Goal: Check status

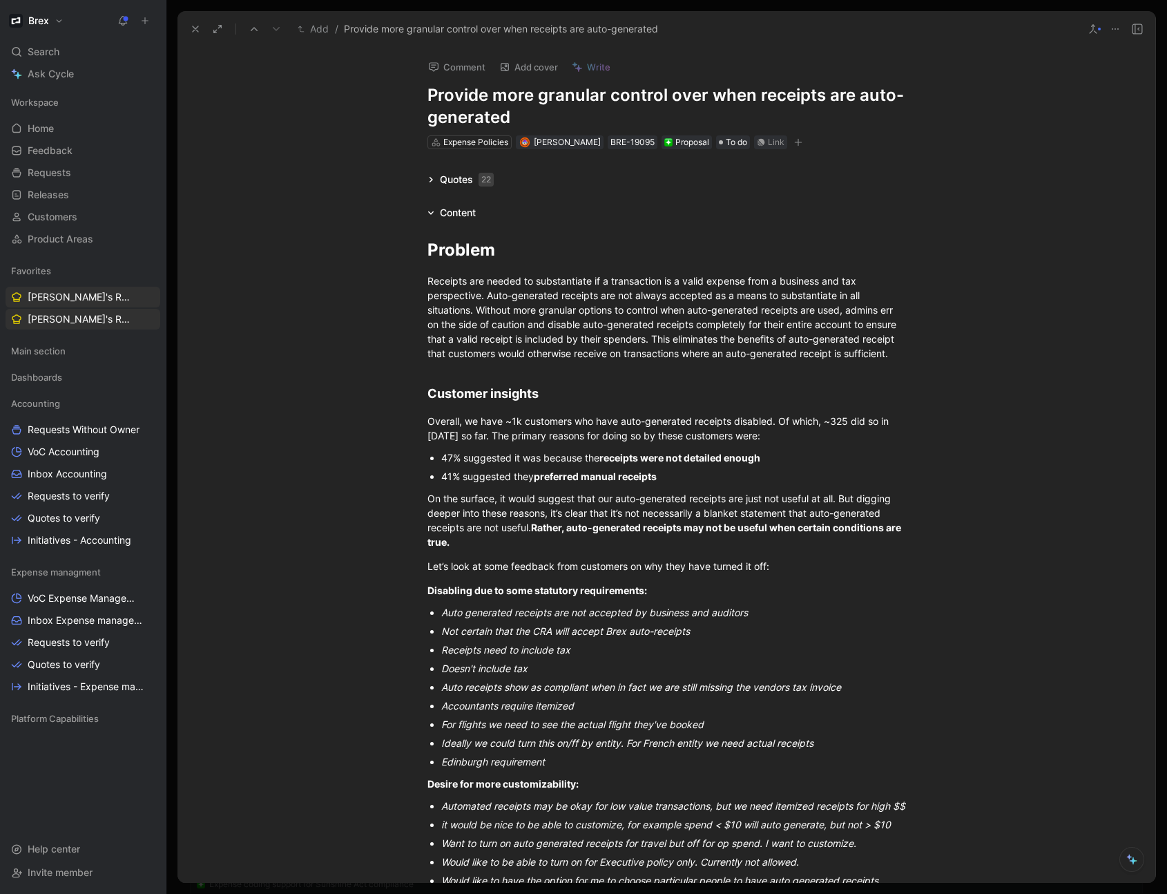
click at [798, 144] on icon "button" at bounding box center [798, 143] width 1 height 8
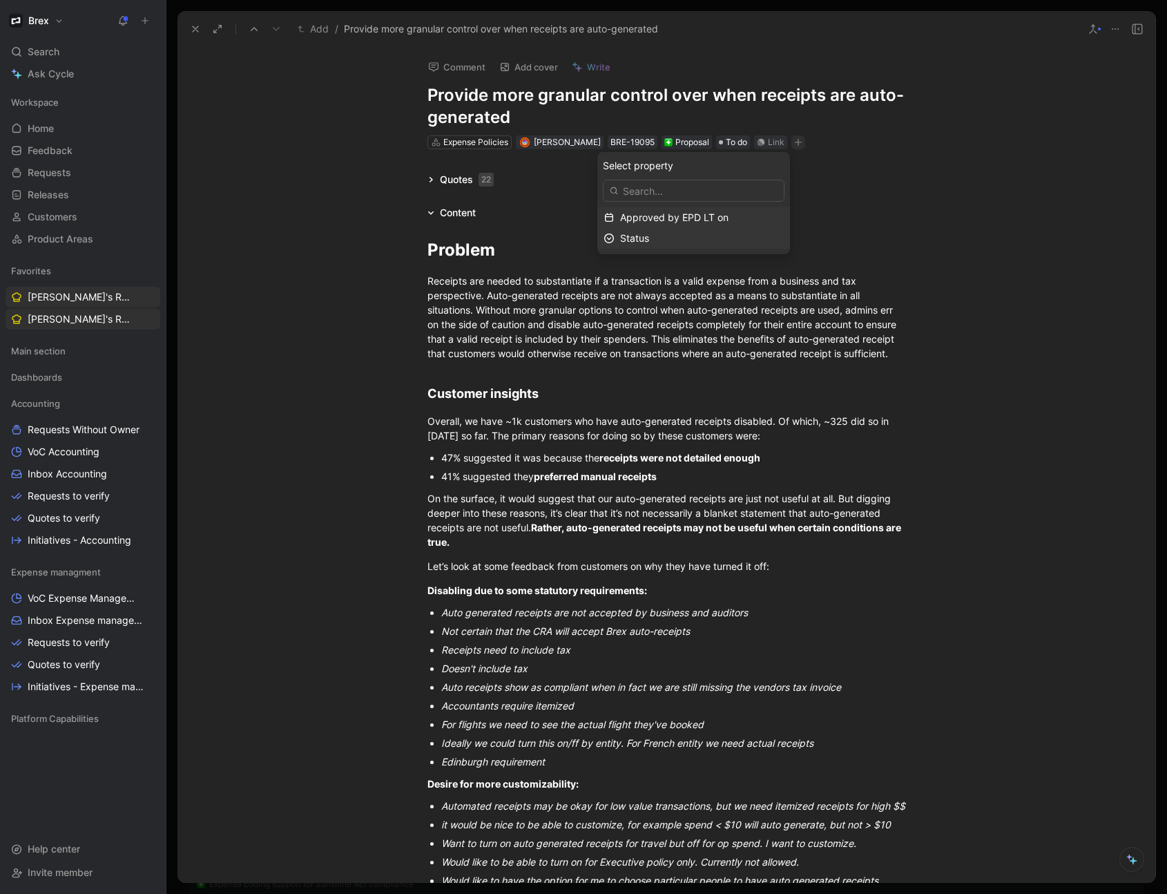
click at [692, 242] on div "Status" at bounding box center [702, 238] width 164 height 17
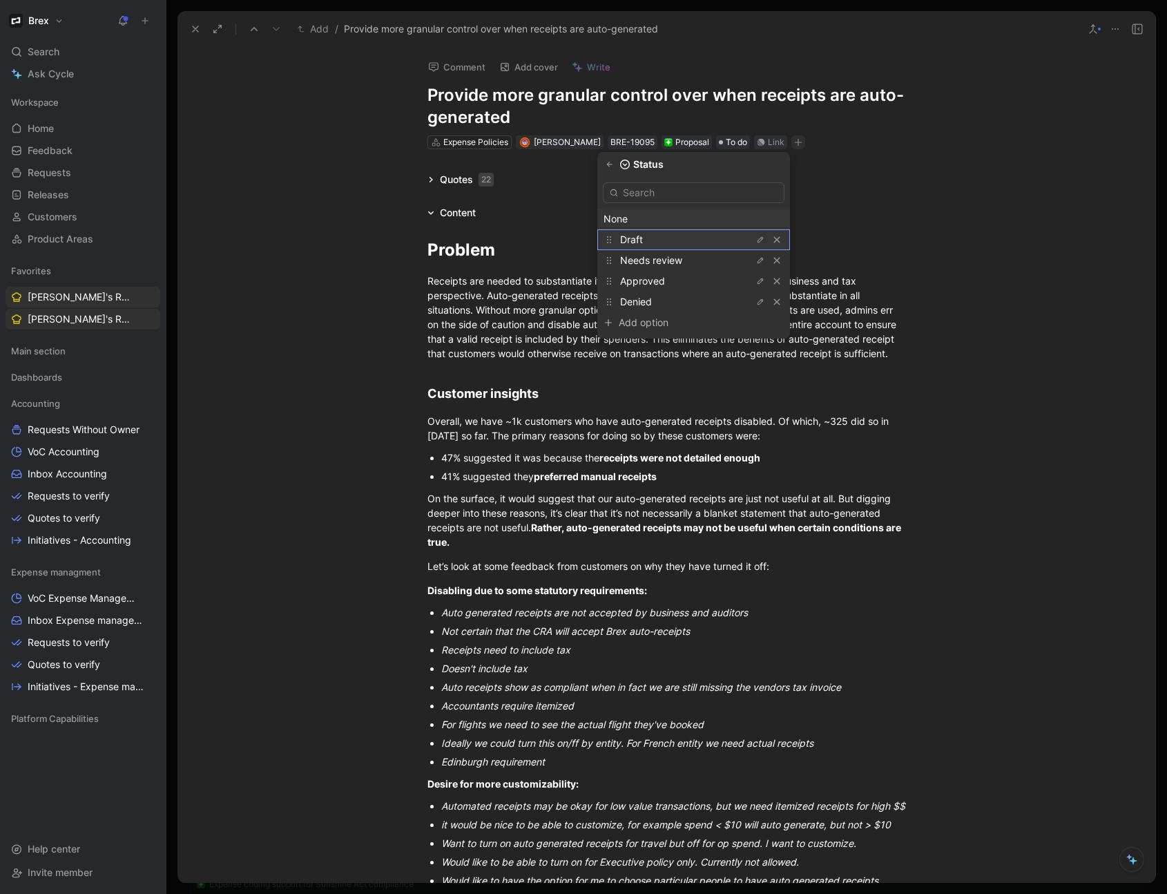
click at [698, 237] on div "Draft" at bounding box center [672, 239] width 104 height 17
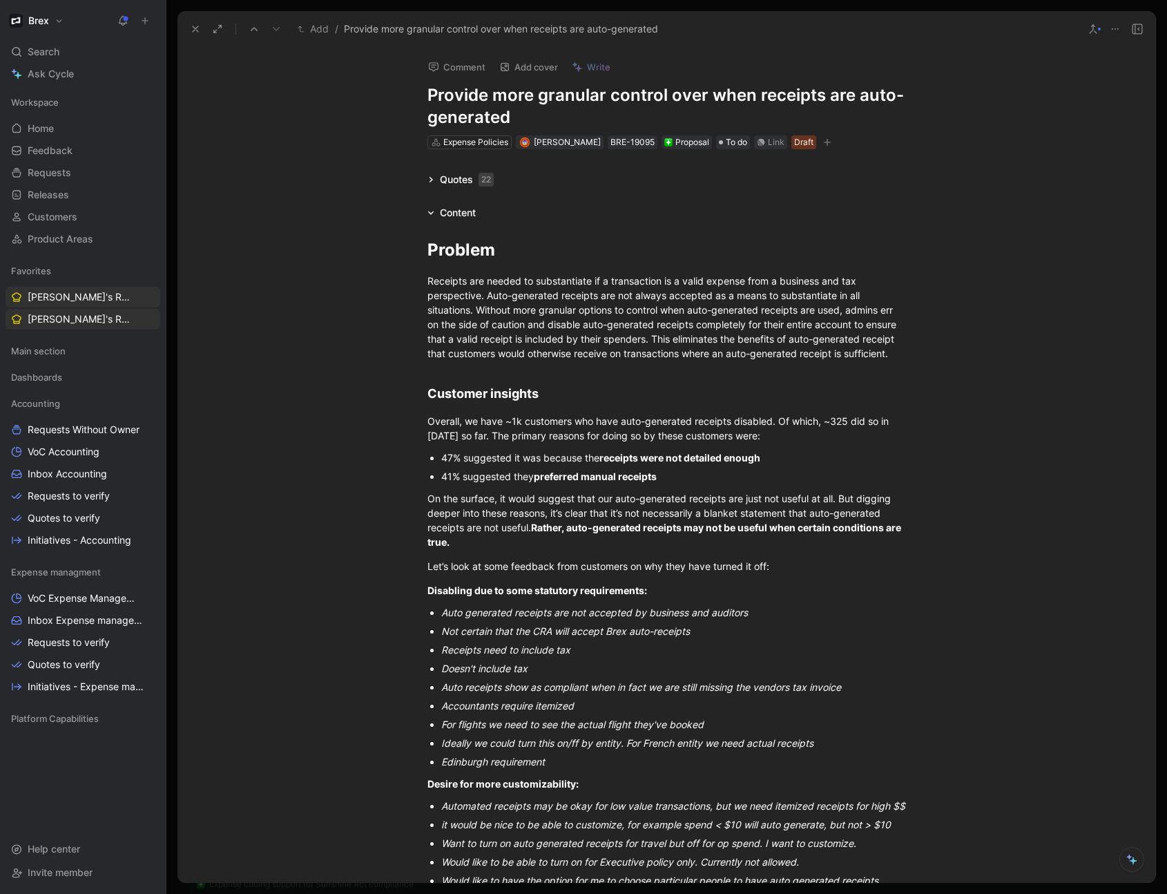
click at [194, 33] on icon at bounding box center [195, 28] width 11 height 11
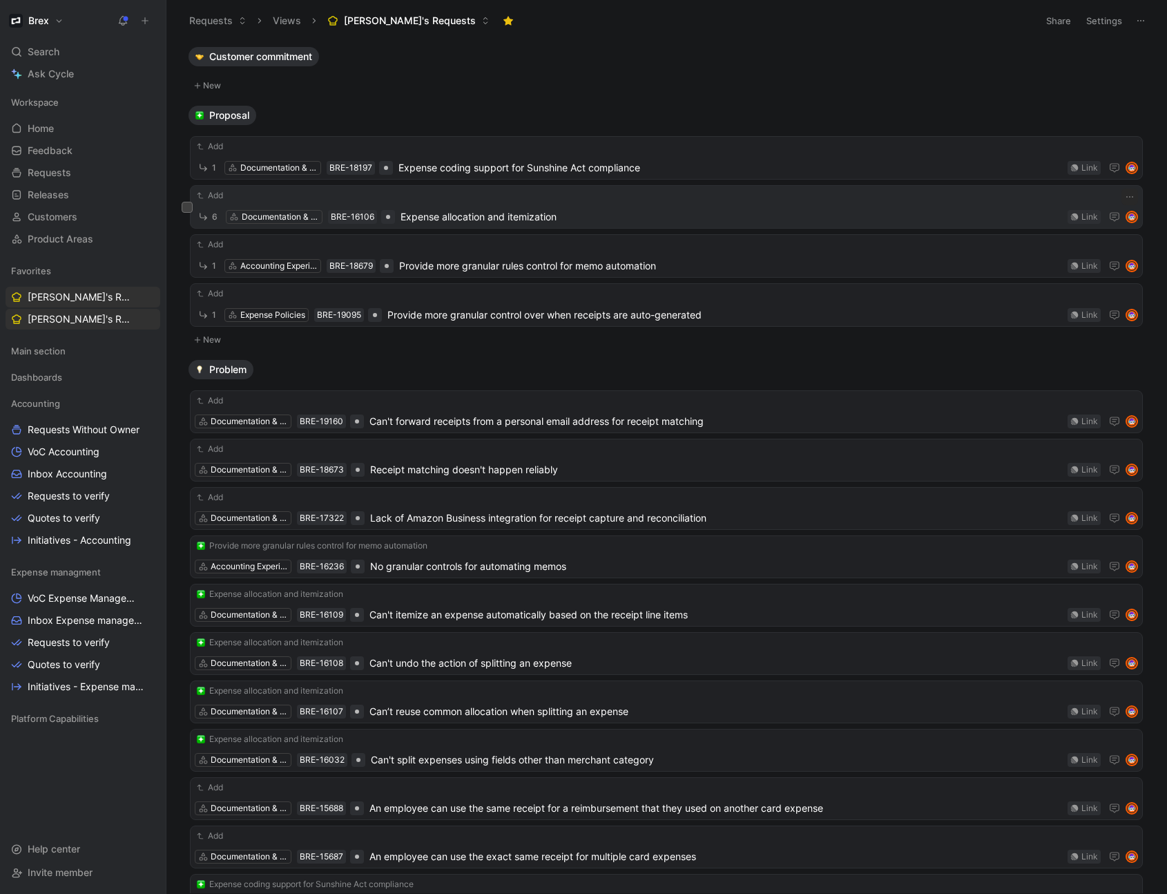
click at [492, 214] on span "Expense allocation and itemization" at bounding box center [732, 217] width 662 height 17
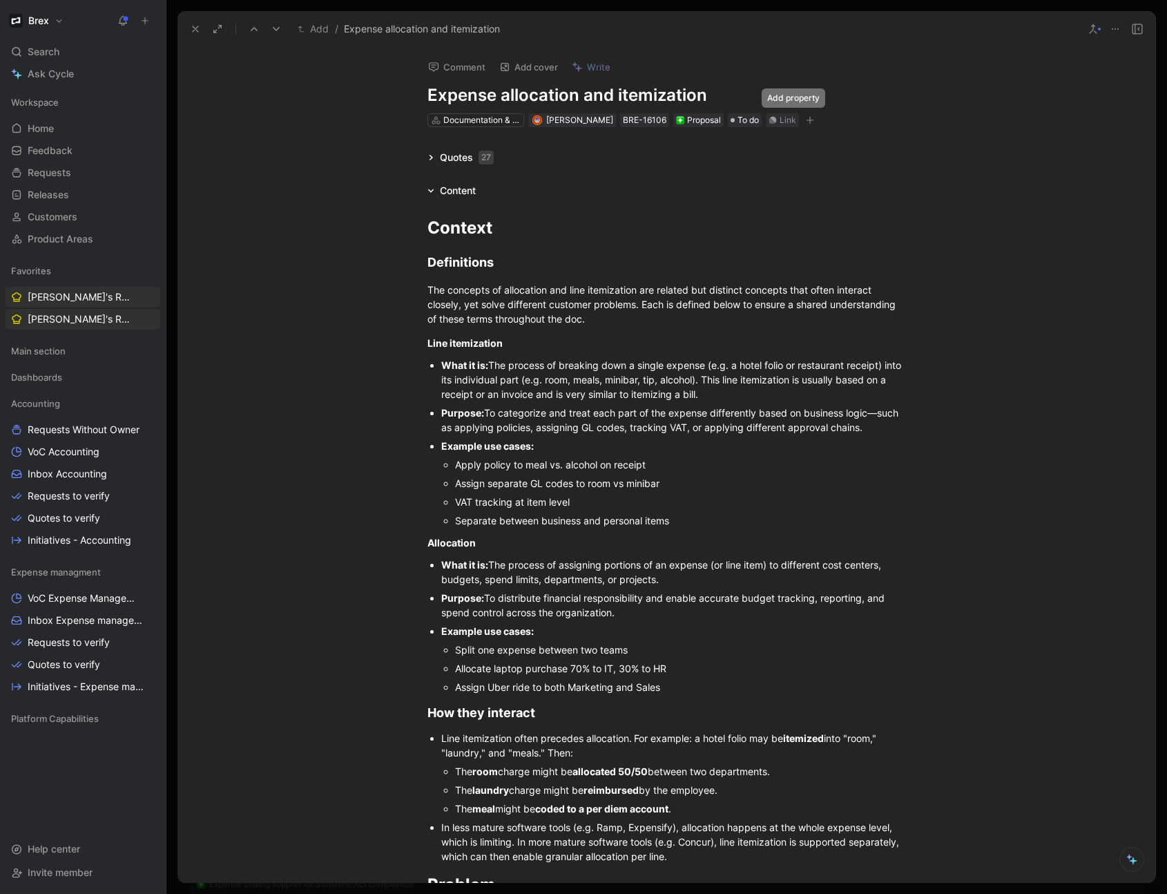
click at [803, 121] on button "button" at bounding box center [810, 120] width 14 height 14
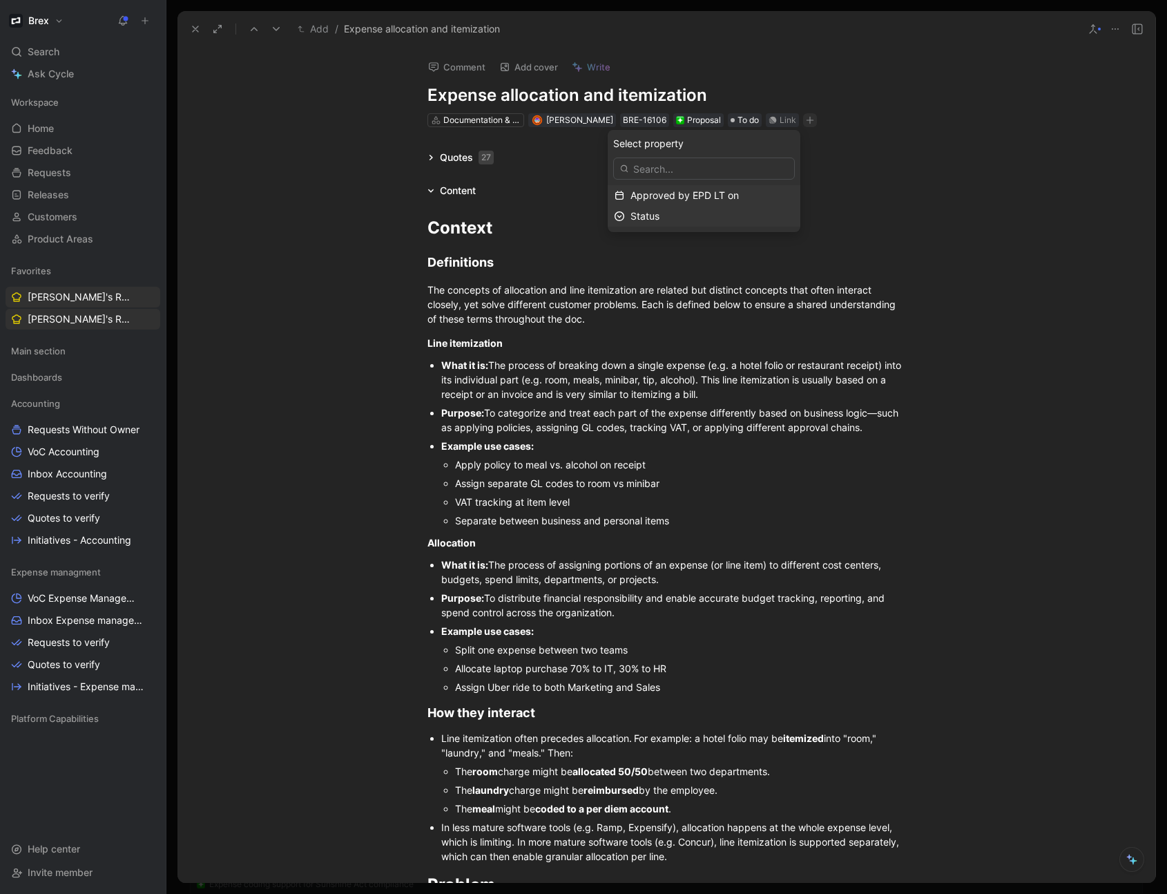
click at [704, 216] on div "Status" at bounding box center [713, 216] width 164 height 17
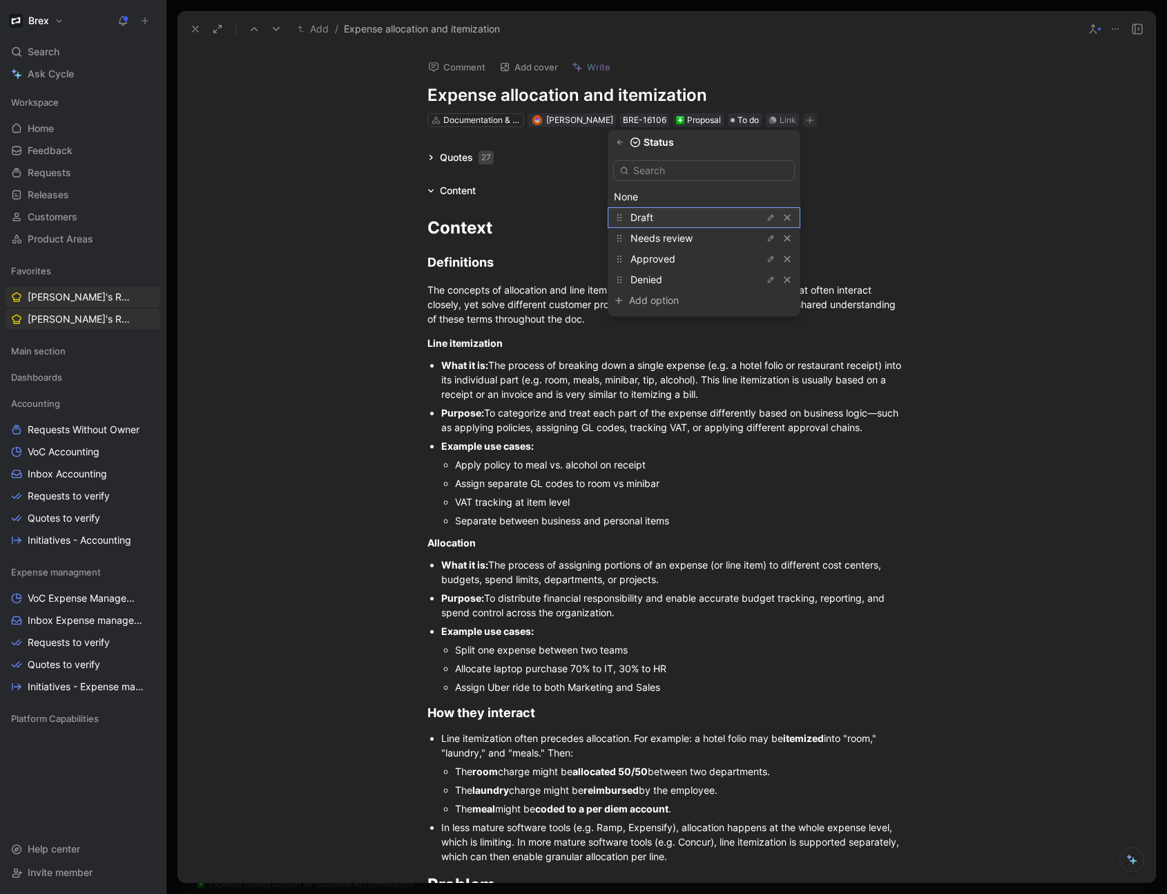
click at [679, 220] on div "Draft" at bounding box center [683, 217] width 104 height 17
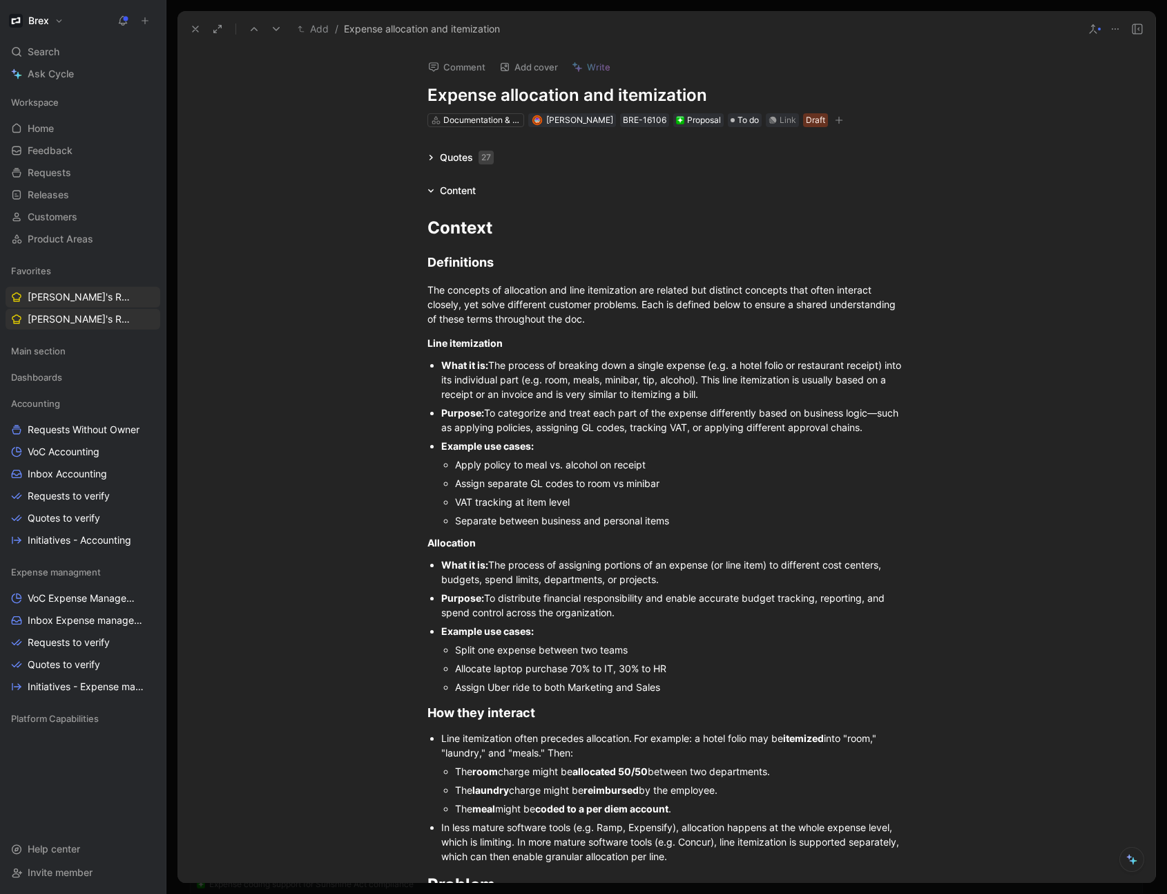
click at [191, 29] on icon at bounding box center [195, 28] width 11 height 11
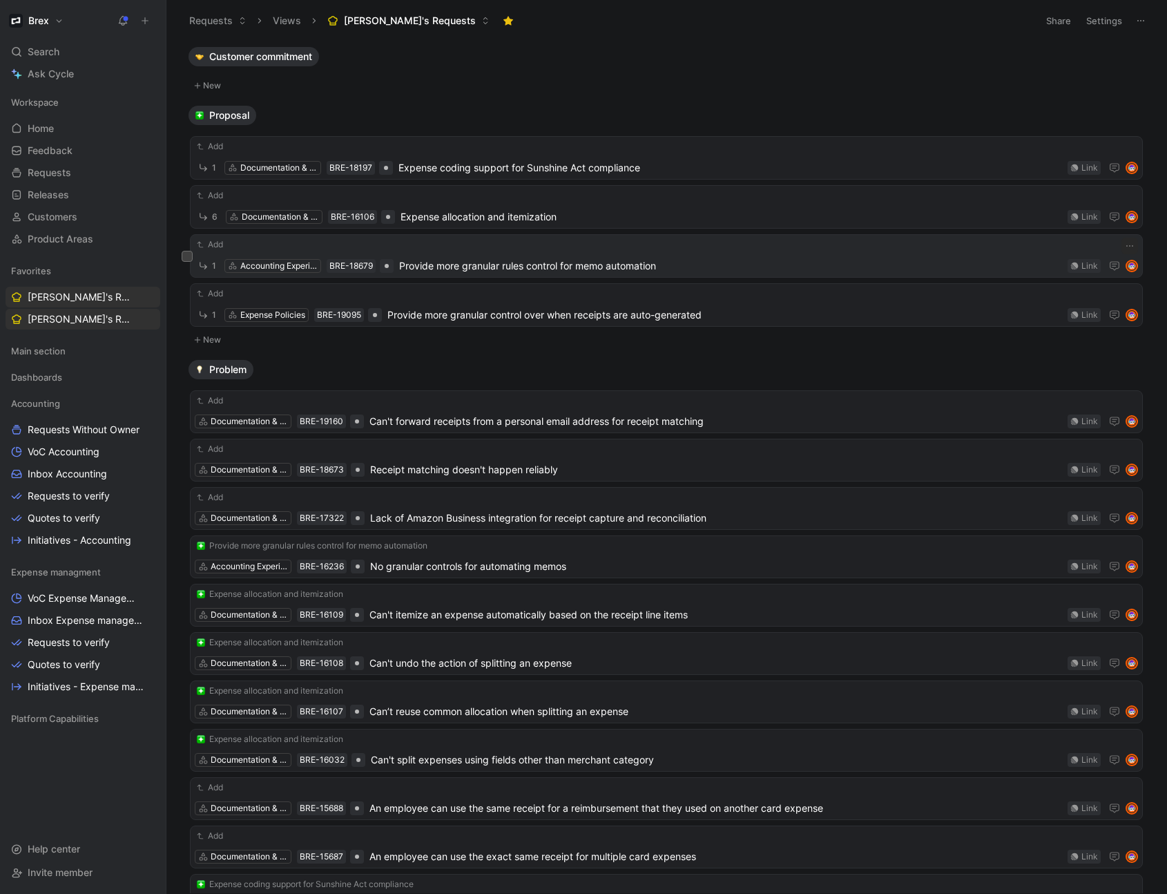
click at [548, 263] on span "Provide more granular rules control for memo automation" at bounding box center [730, 266] width 663 height 17
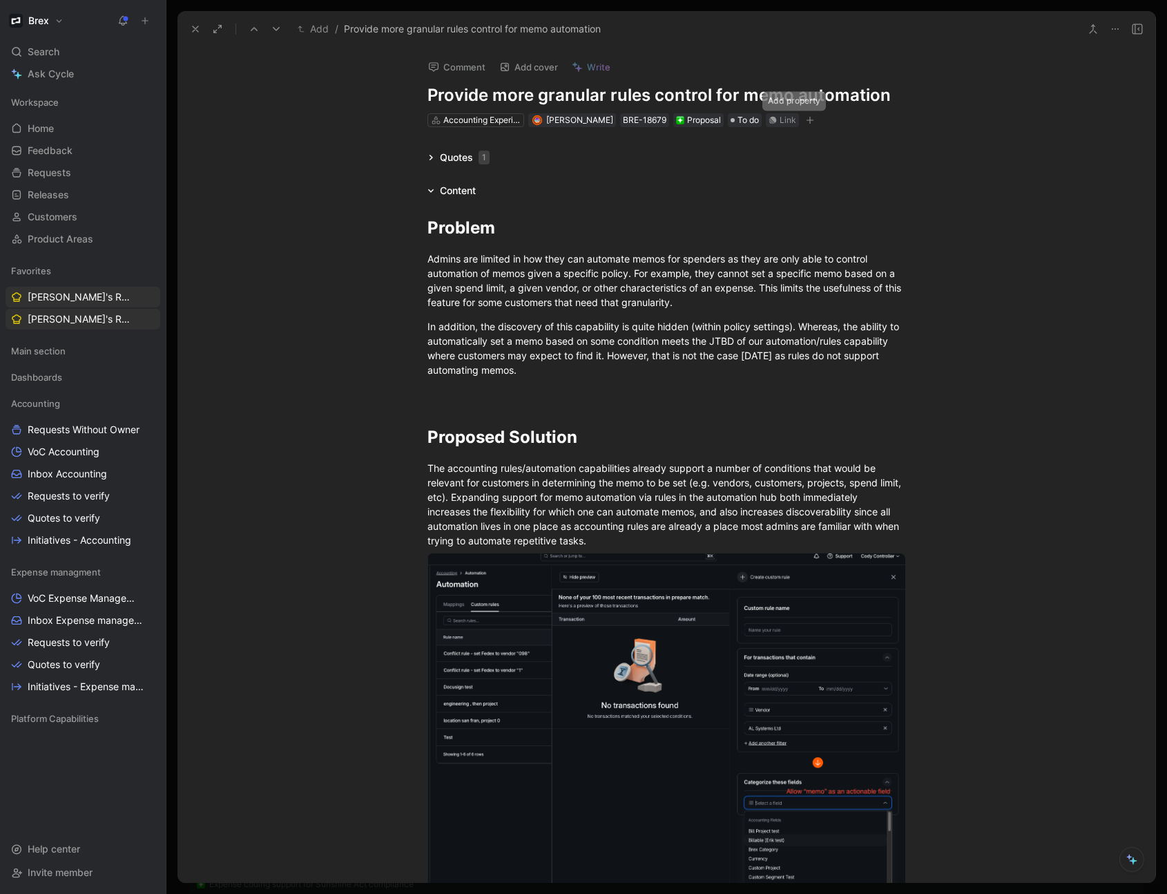
click at [806, 124] on icon "button" at bounding box center [810, 120] width 8 height 8
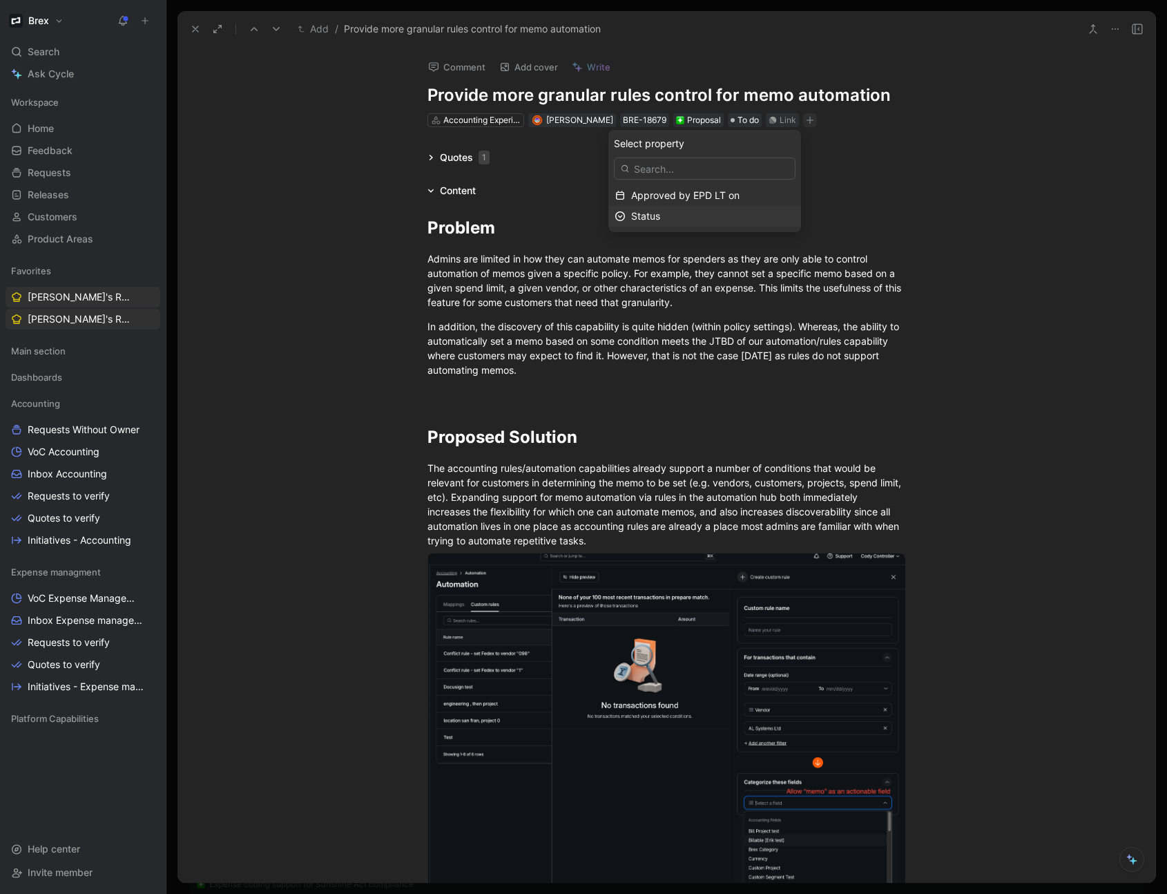
click at [691, 215] on div "Status" at bounding box center [713, 216] width 164 height 17
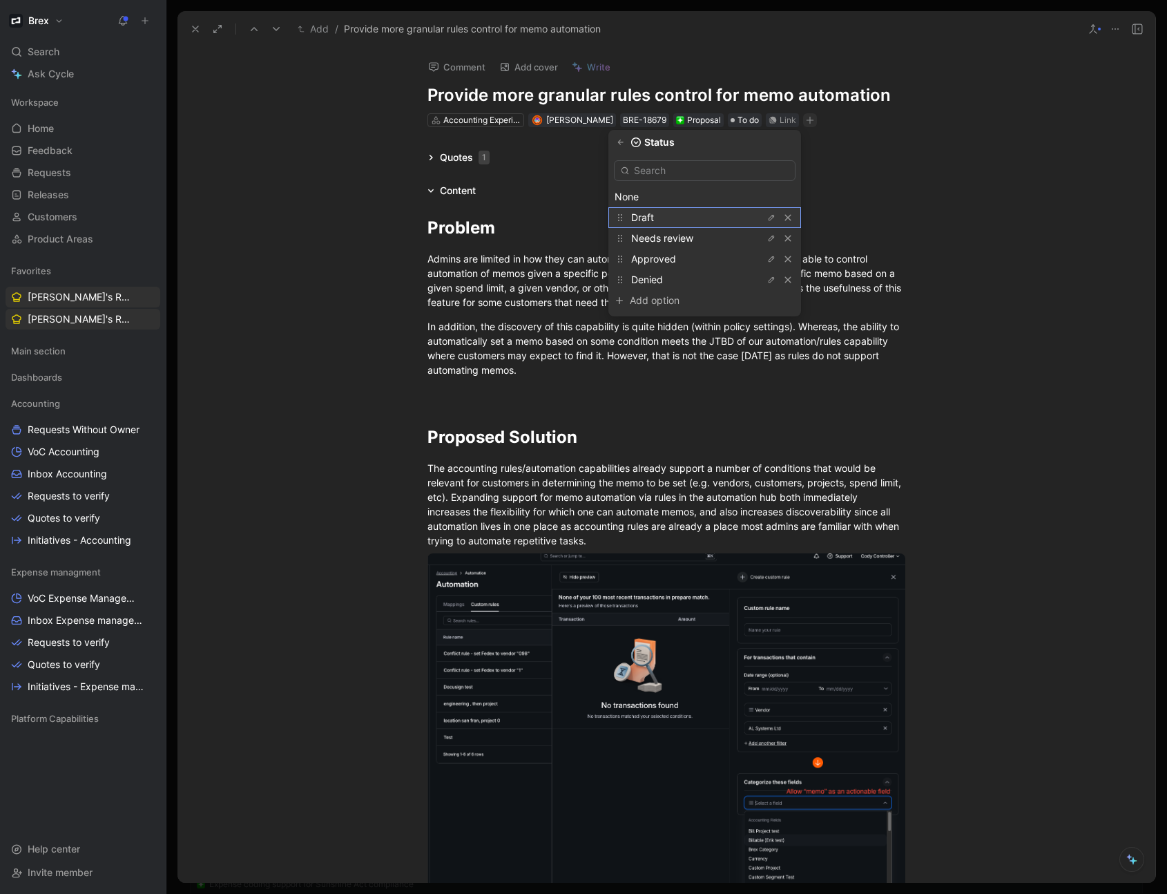
click at [689, 220] on div "Draft" at bounding box center [683, 217] width 104 height 17
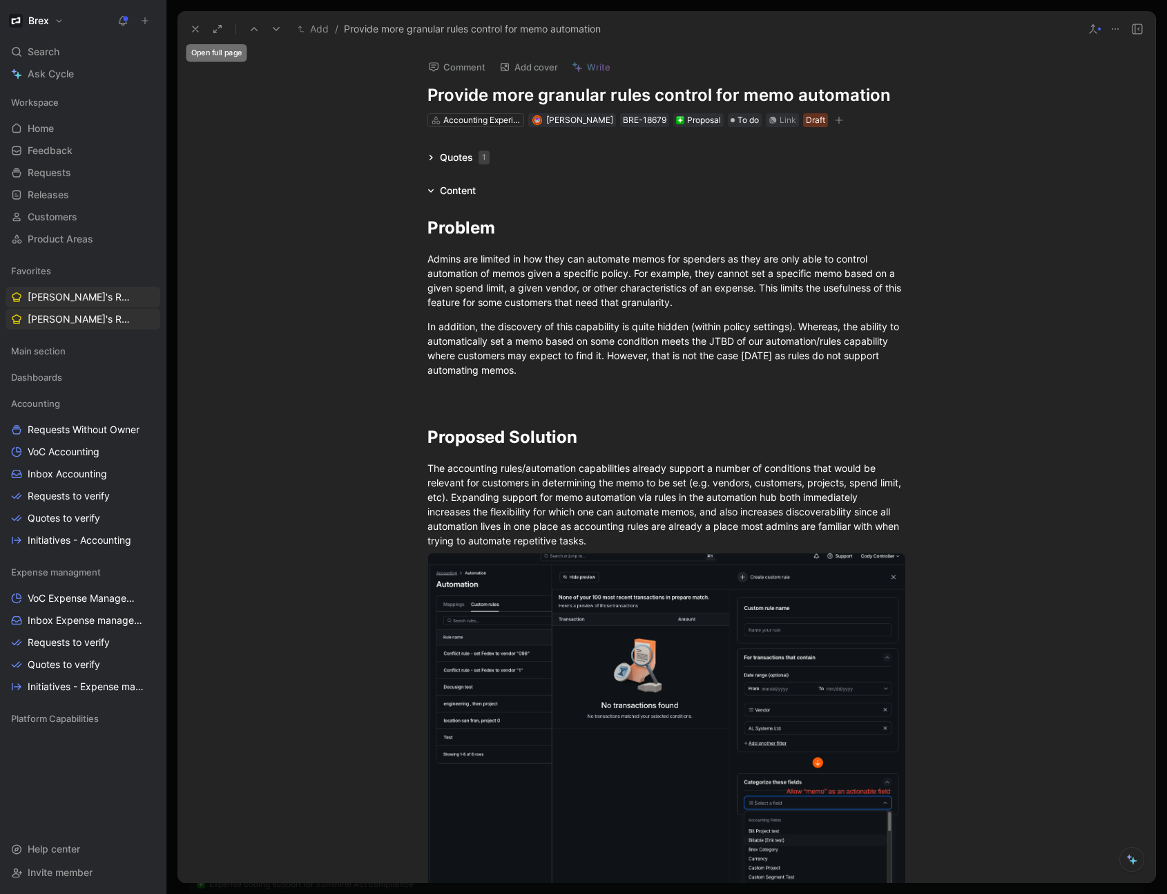
click at [194, 30] on use at bounding box center [196, 29] width 6 height 6
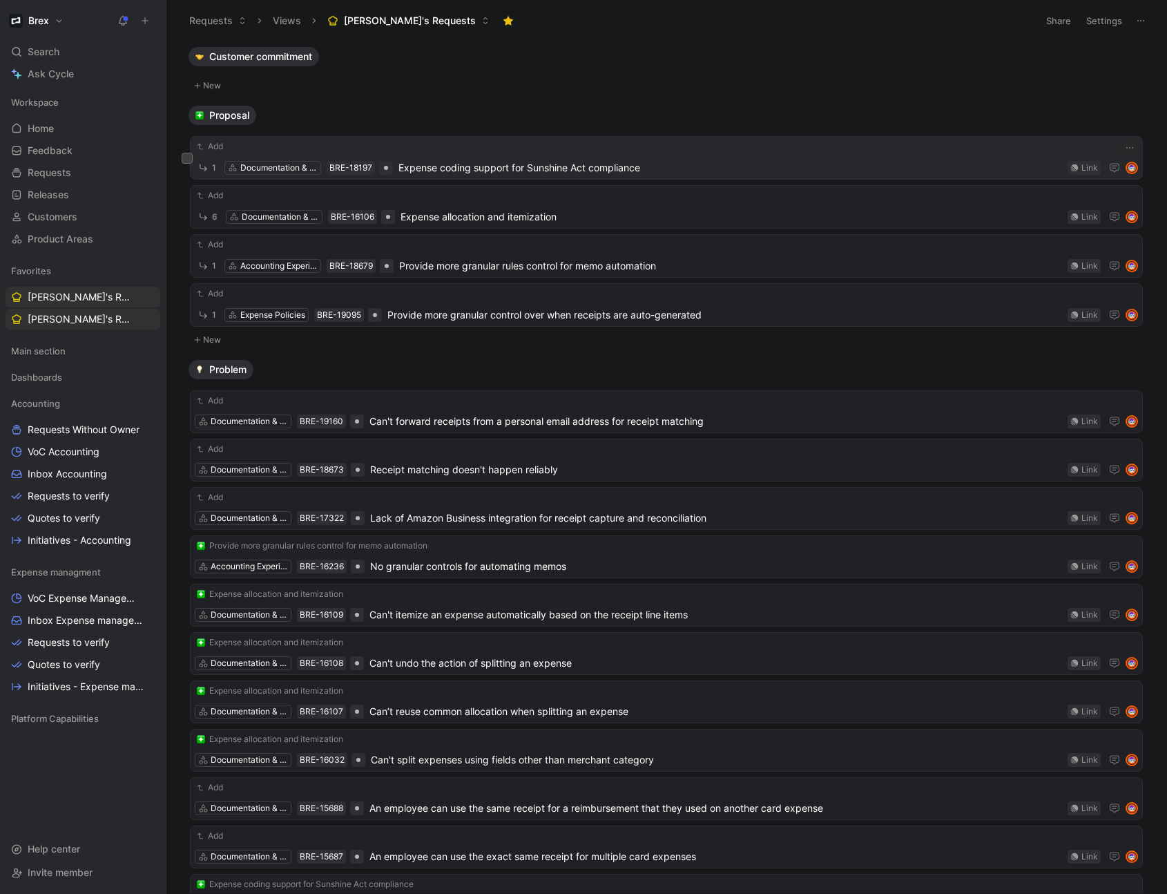
click at [533, 173] on span "Expense coding support for Sunshine Act compliance" at bounding box center [731, 168] width 664 height 17
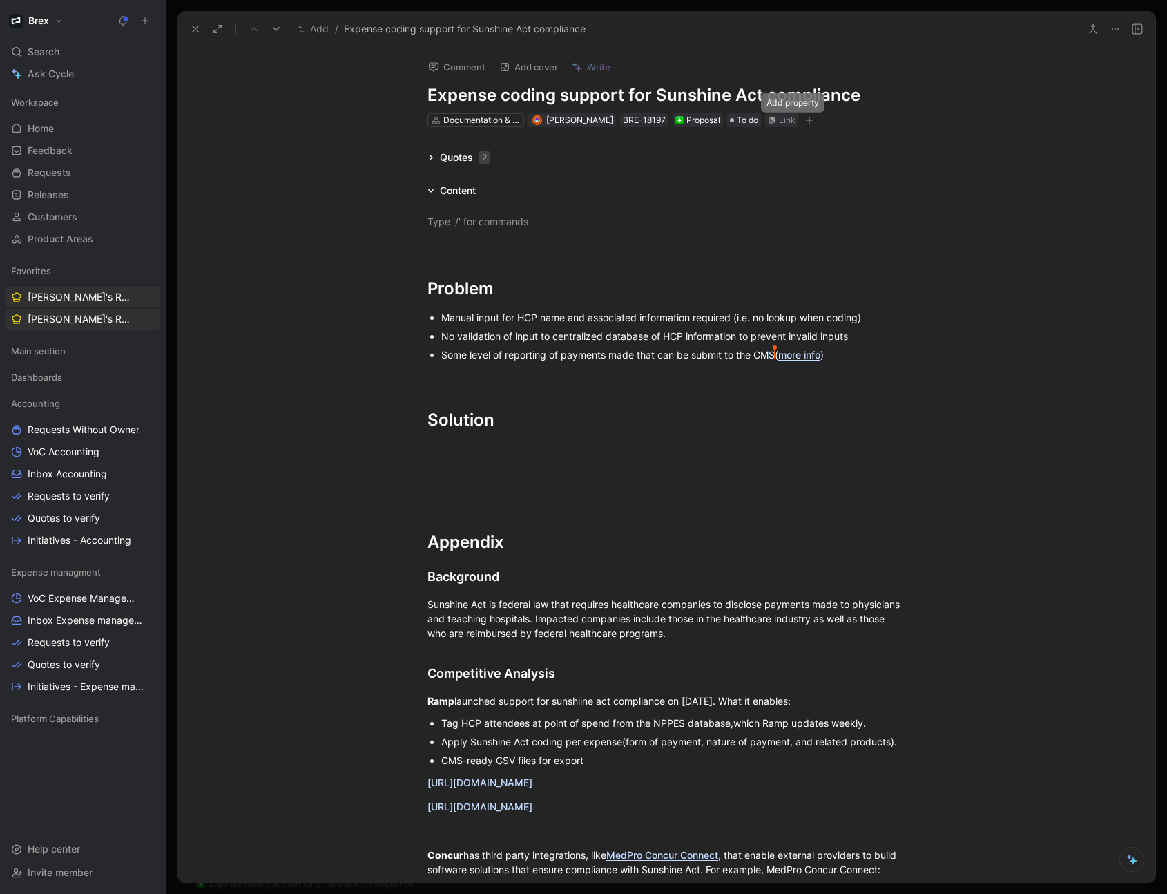
click at [805, 122] on icon "button" at bounding box center [809, 120] width 8 height 8
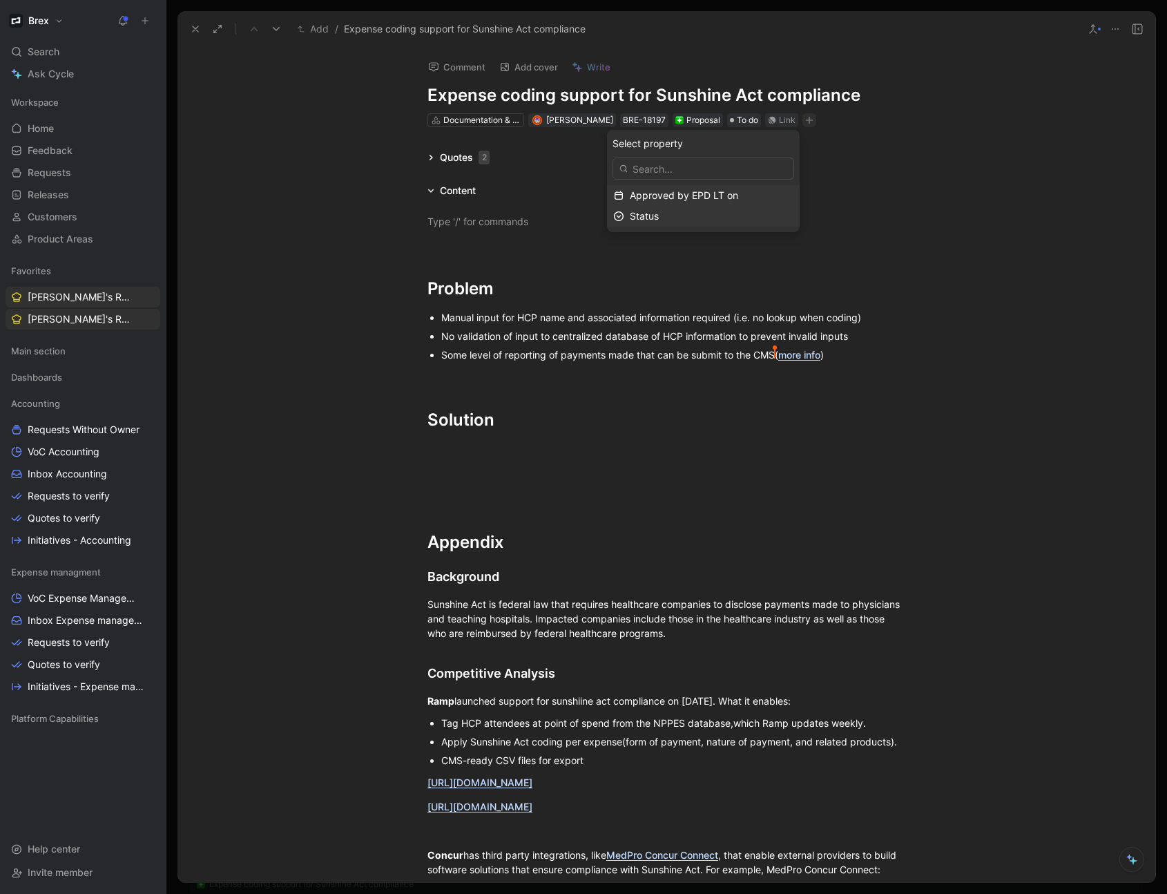
click at [731, 211] on div "Status" at bounding box center [712, 216] width 164 height 17
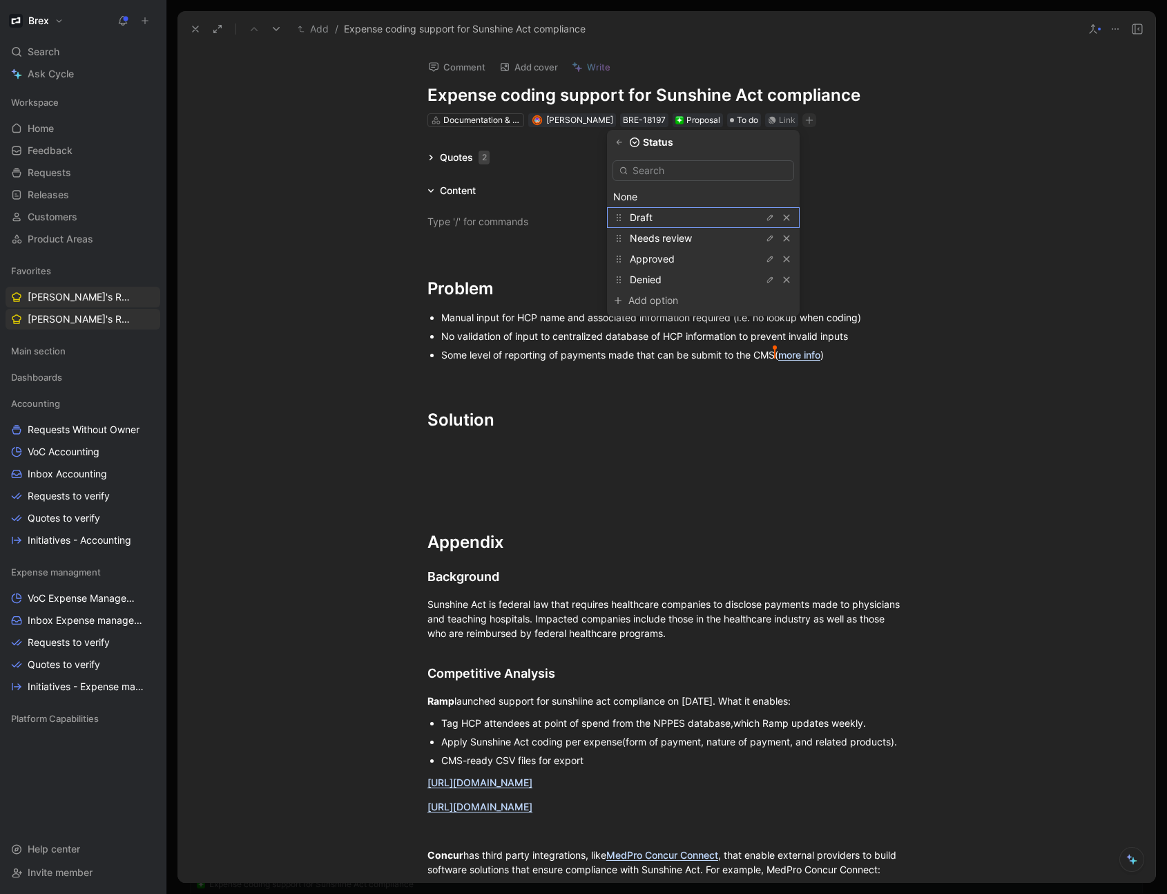
click at [683, 218] on div "Draft" at bounding box center [682, 217] width 104 height 17
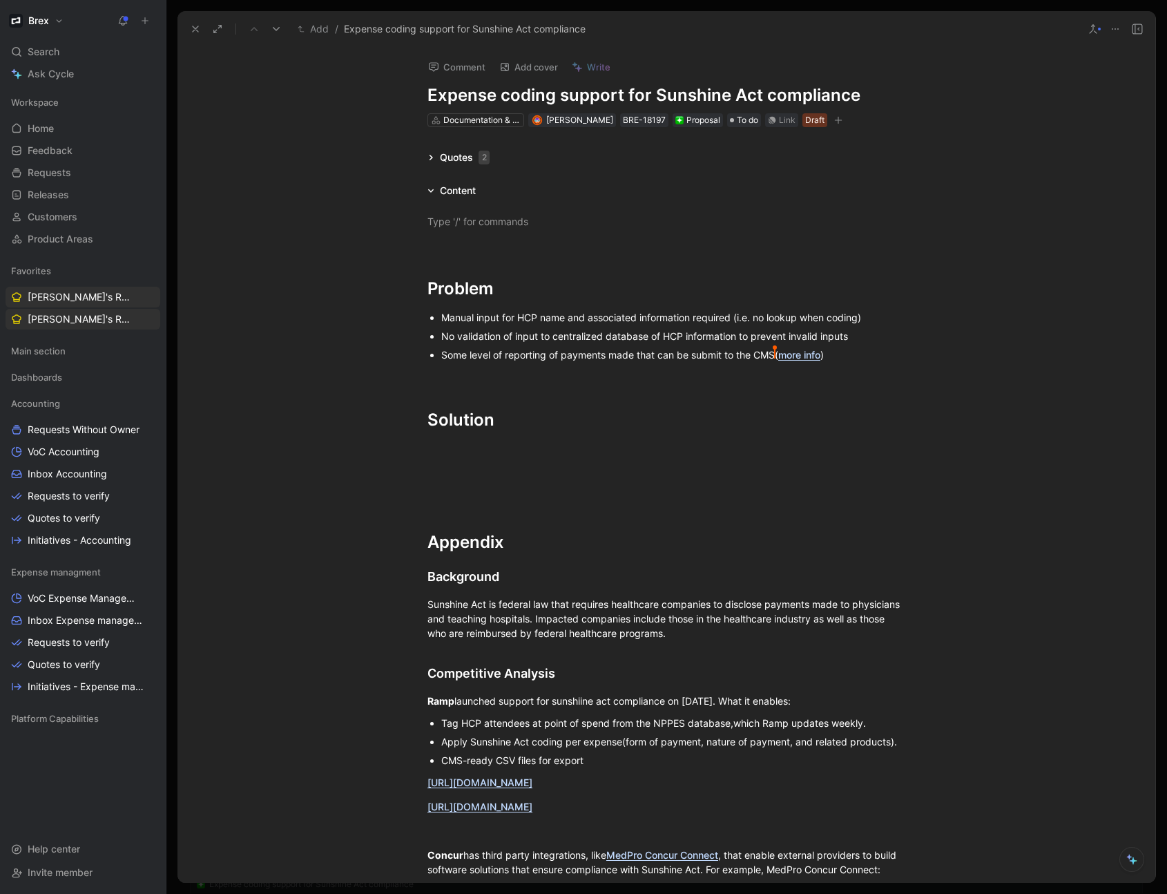
click at [200, 34] on icon at bounding box center [195, 28] width 11 height 11
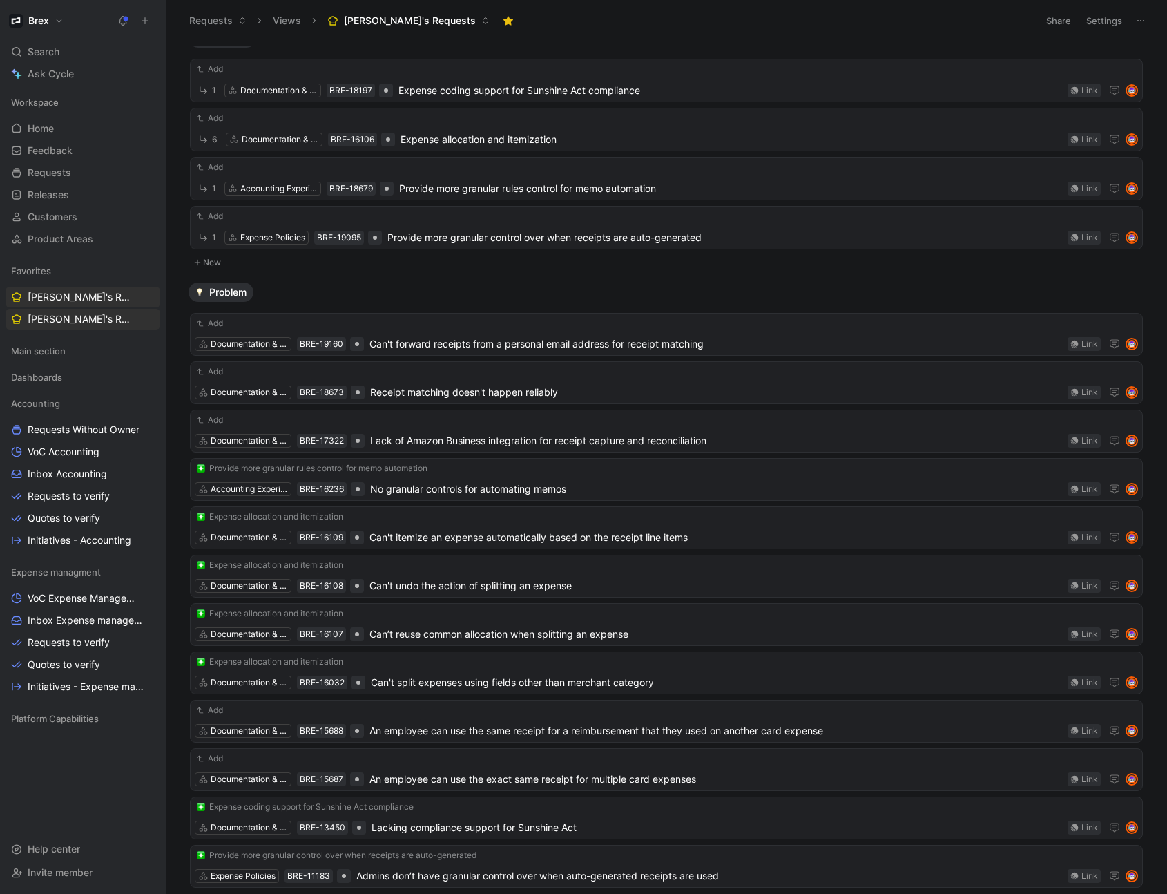
scroll to position [83, 0]
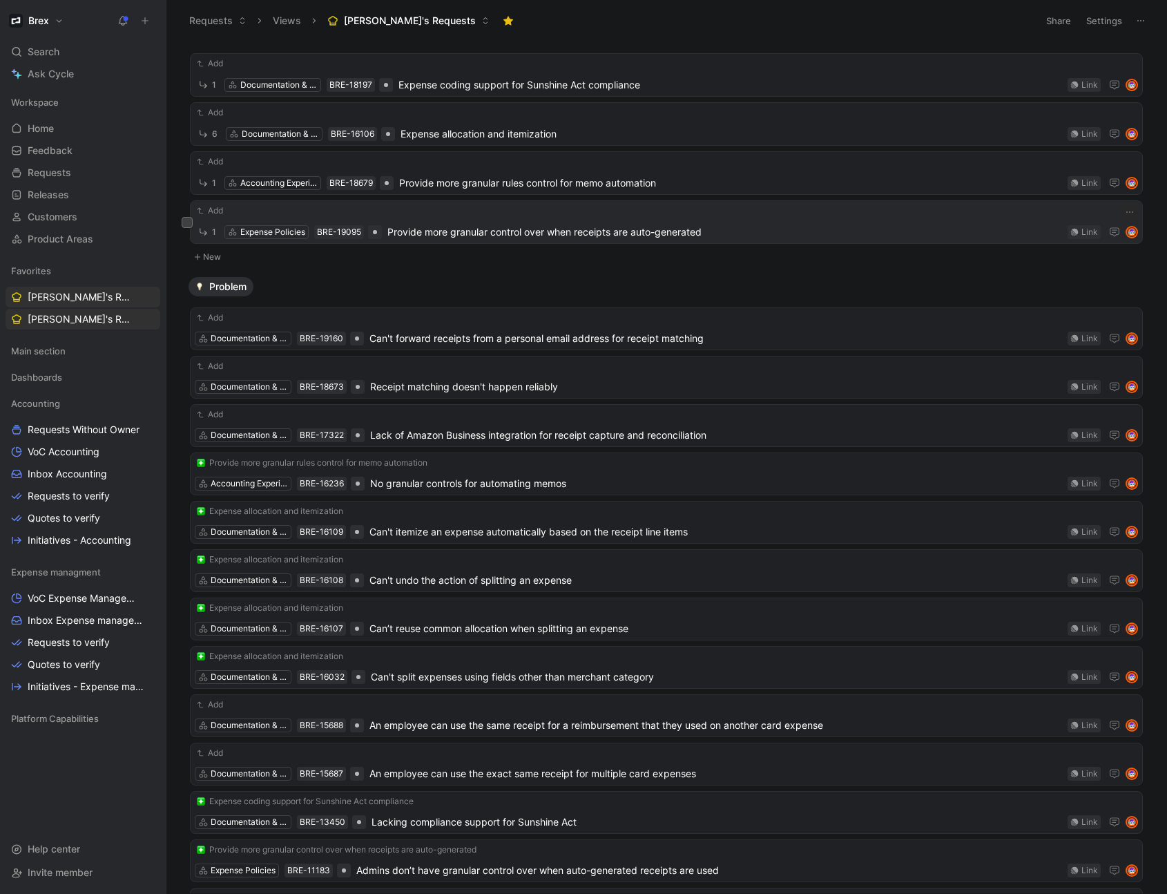
click at [454, 226] on span "Provide more granular control over when receipts are auto-generated" at bounding box center [724, 232] width 675 height 17
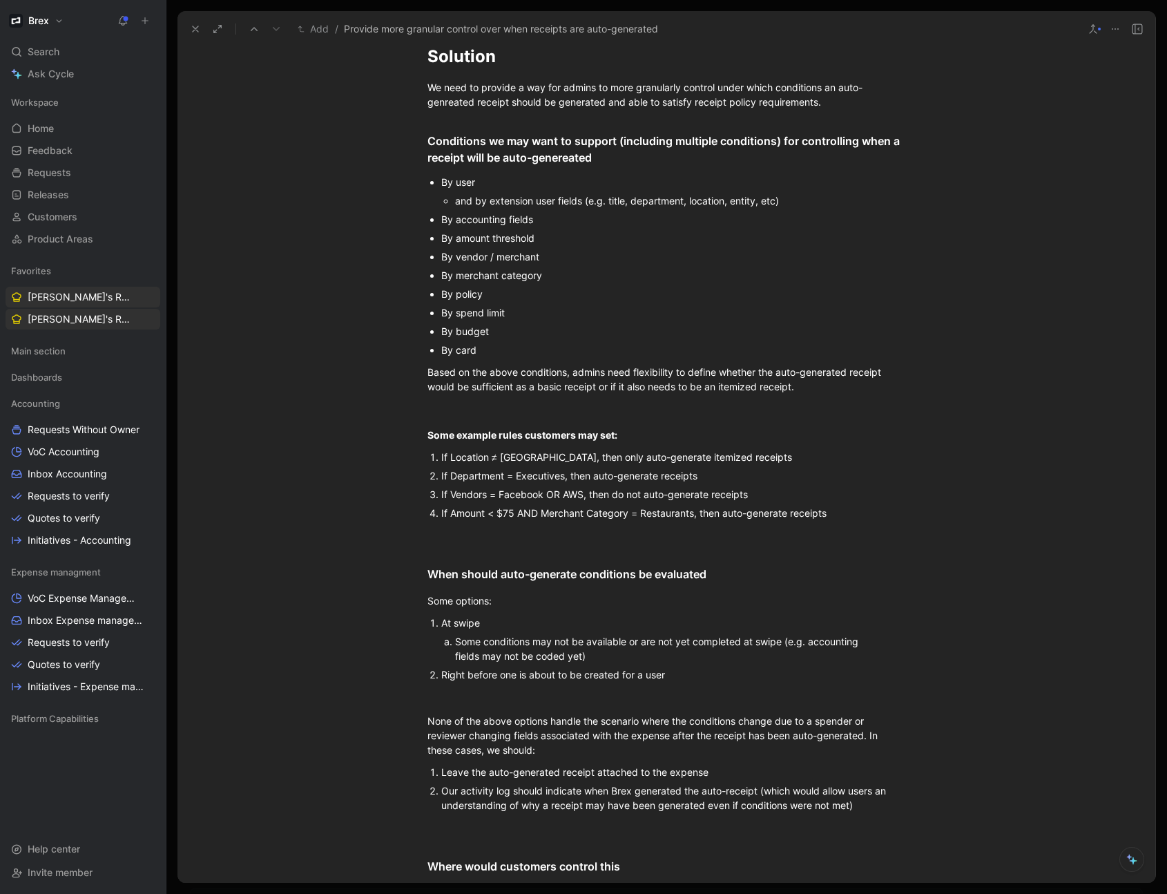
scroll to position [1189, 0]
